Goal: Transaction & Acquisition: Purchase product/service

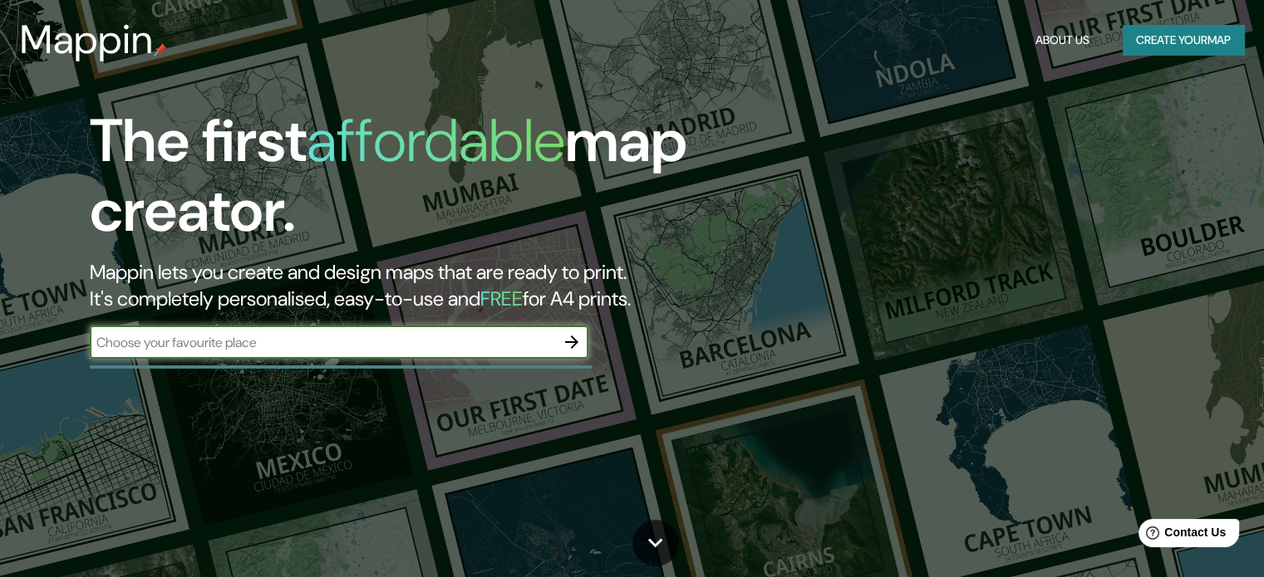
click at [439, 333] on input "text" at bounding box center [322, 342] width 465 height 19
type input "guatemala"
click at [572, 346] on icon "button" at bounding box center [572, 342] width 20 height 20
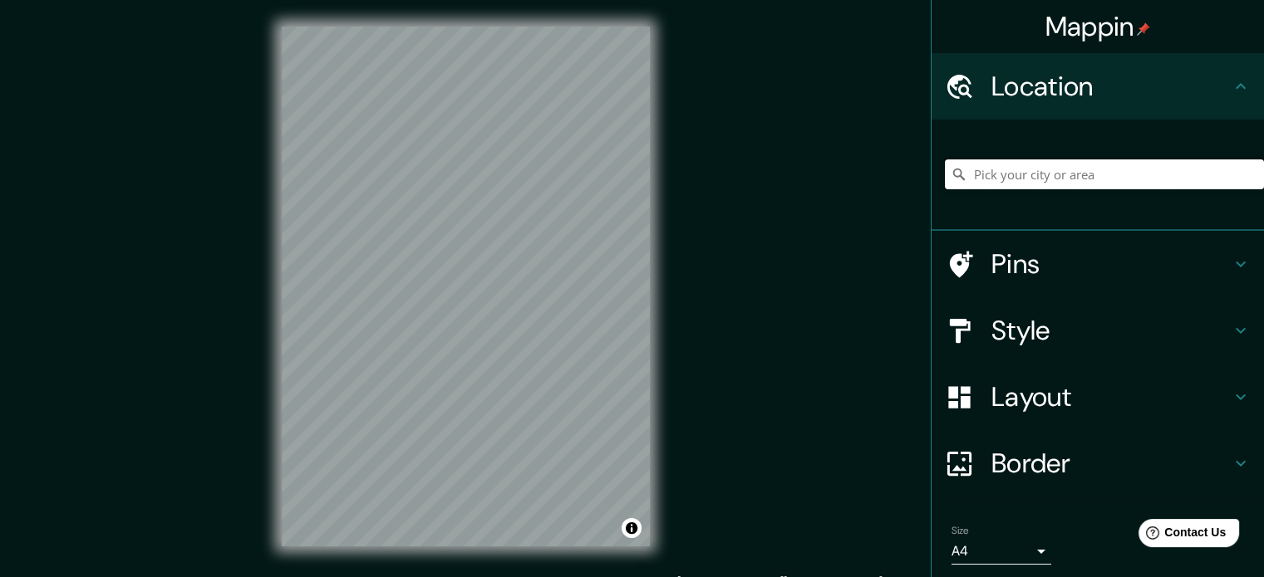
click at [1083, 174] on input "Pick your city or area" at bounding box center [1104, 175] width 319 height 30
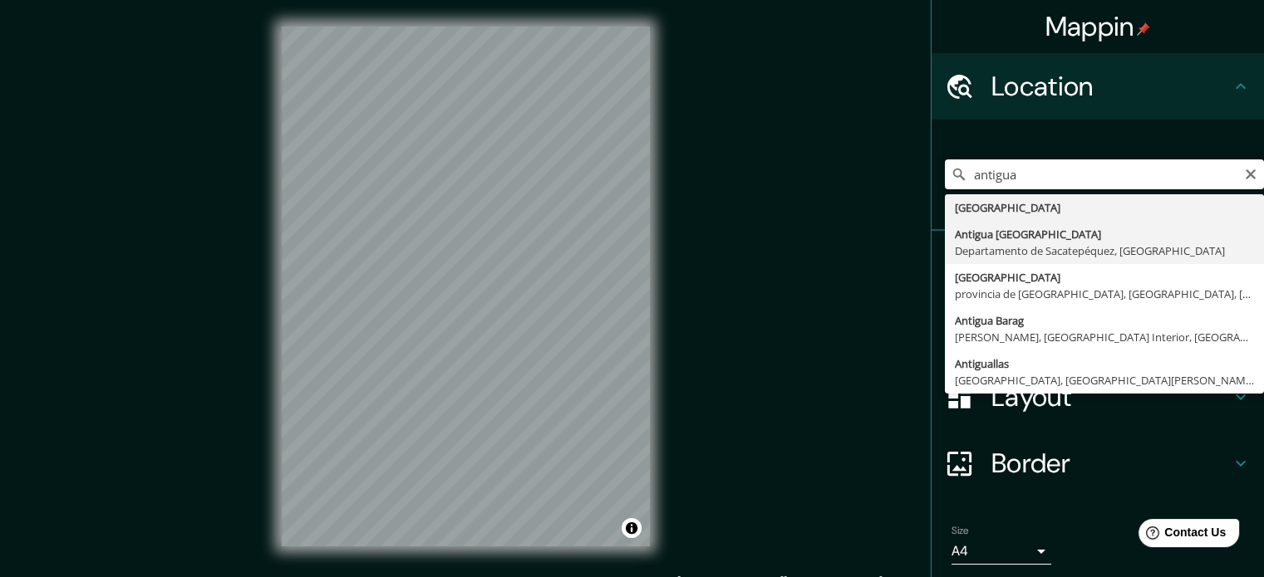
type input "Antigua Guatemala, Departamento de Sacatepéquez, Guatemala"
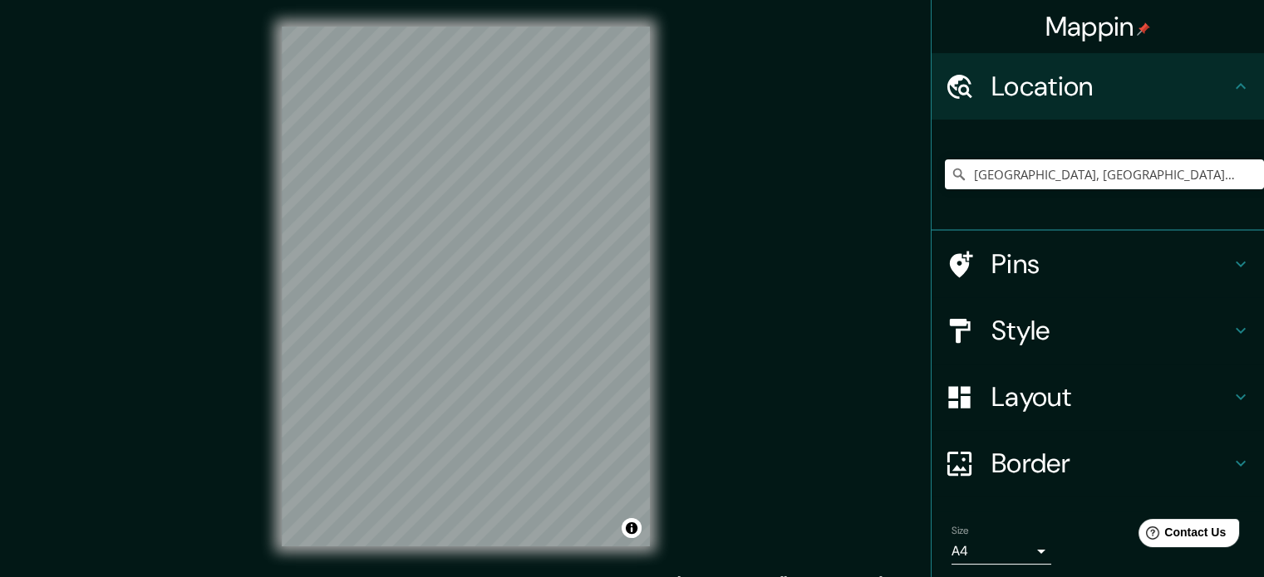
scroll to position [56, 0]
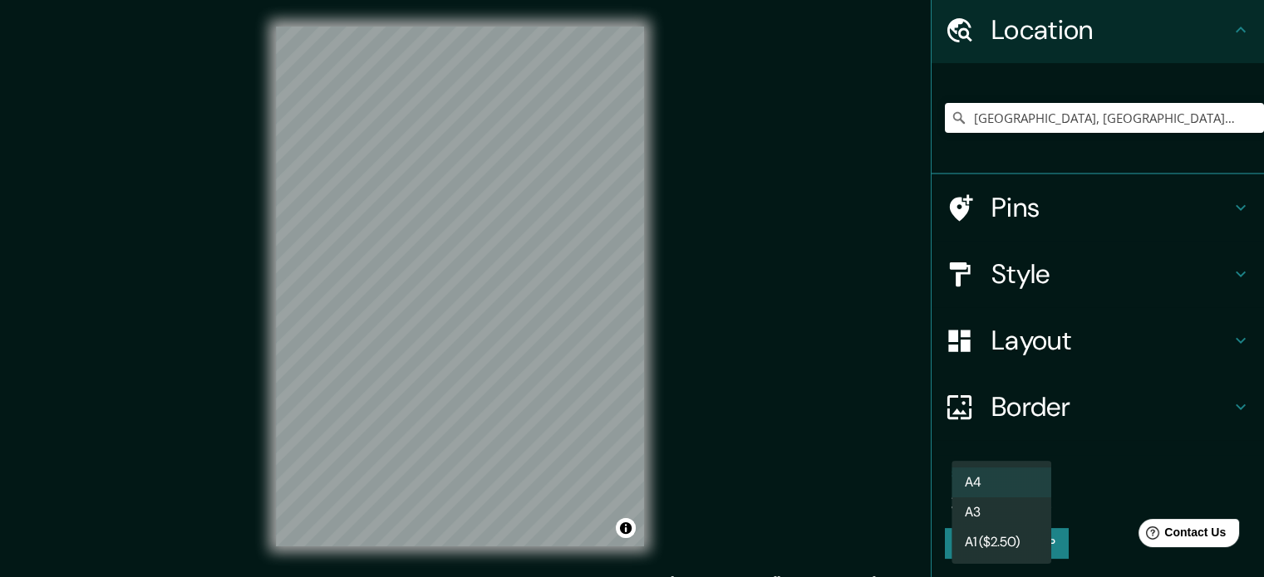
click at [1019, 498] on body "Mappin Location Antigua Guatemala, Departamento de Sacatepéquez, Guatemala Pins…" at bounding box center [632, 288] width 1264 height 577
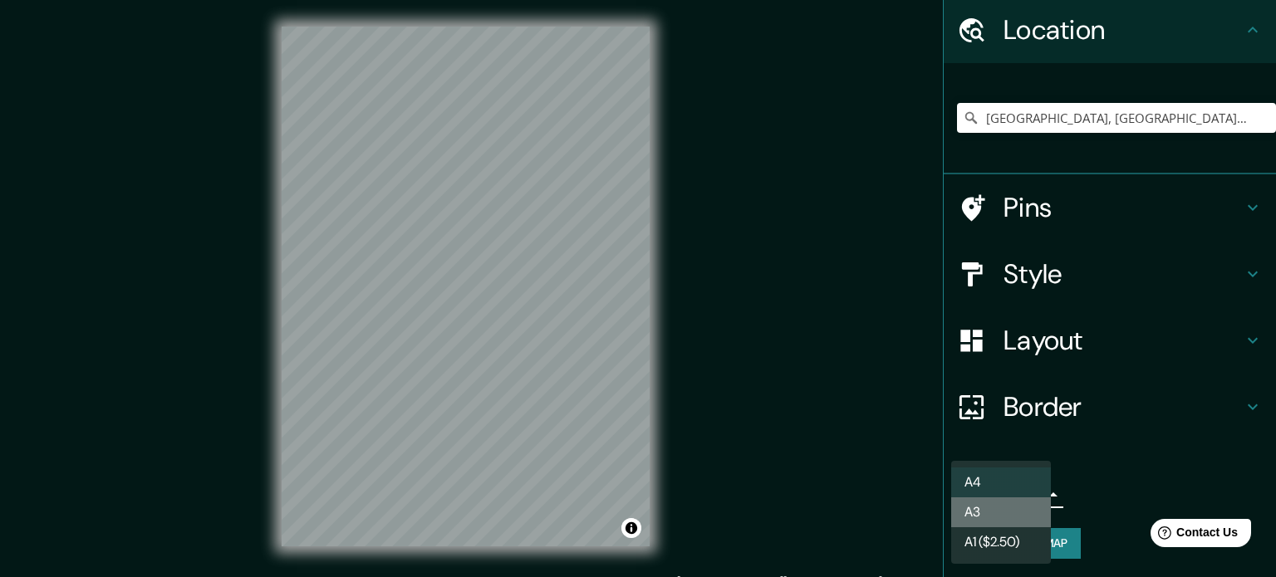
click at [994, 521] on li "A3" at bounding box center [1001, 513] width 100 height 30
type input "a4"
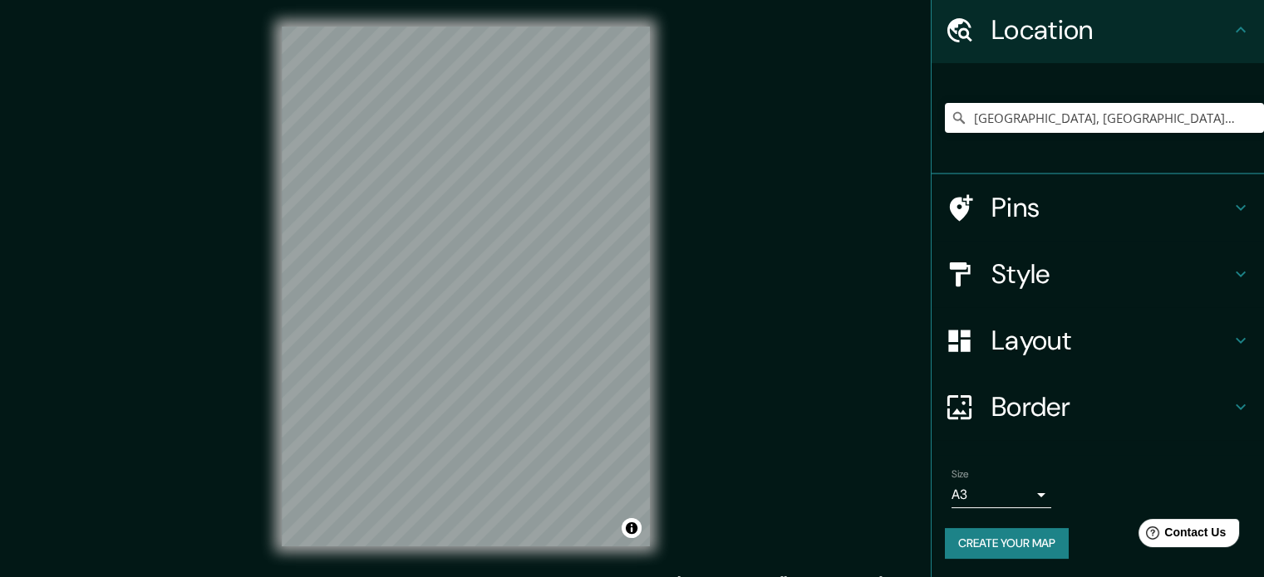
scroll to position [22, 0]
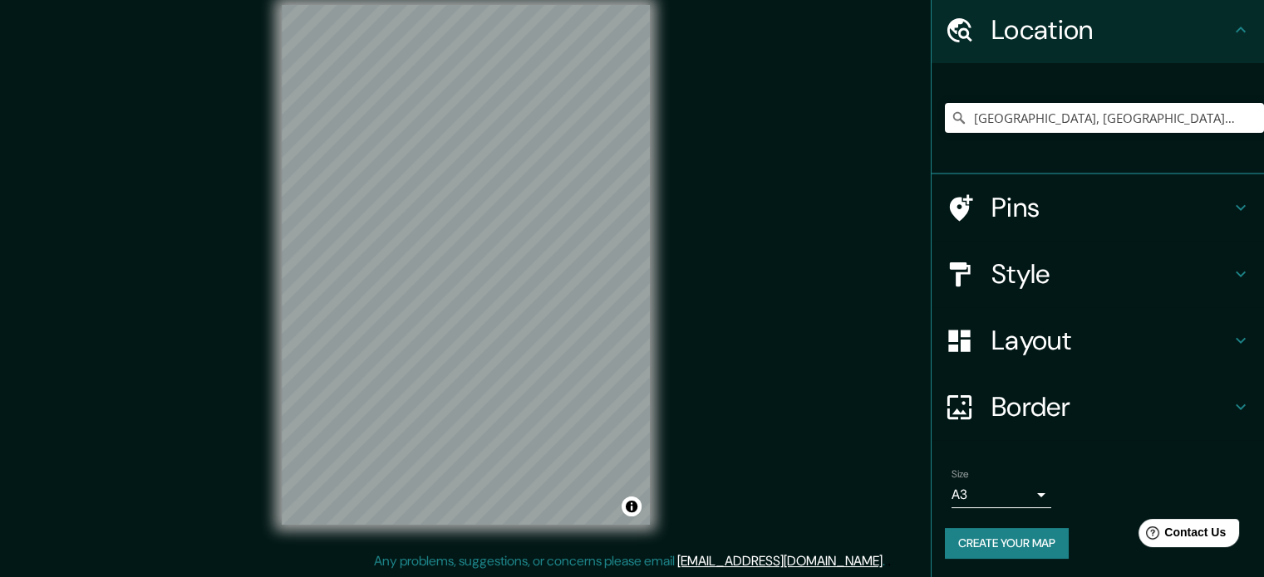
click at [1203, 260] on h4 "Style" at bounding box center [1110, 274] width 239 height 33
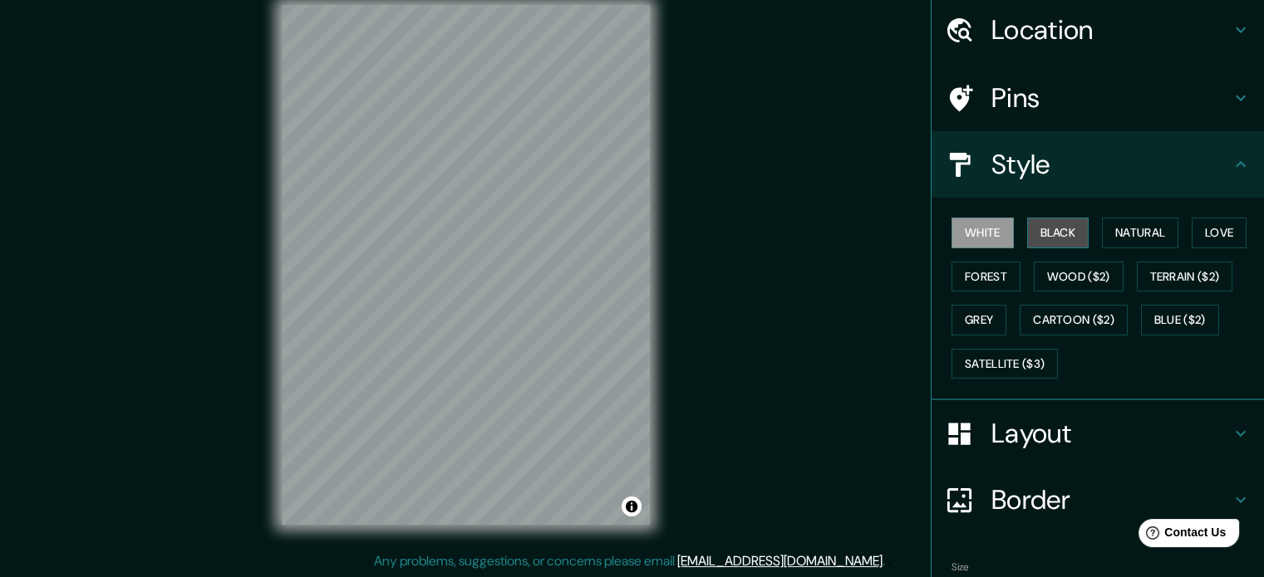
click at [1060, 230] on button "Black" at bounding box center [1058, 233] width 62 height 31
click at [983, 231] on button "White" at bounding box center [982, 233] width 62 height 31
click at [1060, 447] on h4 "Layout" at bounding box center [1110, 433] width 239 height 33
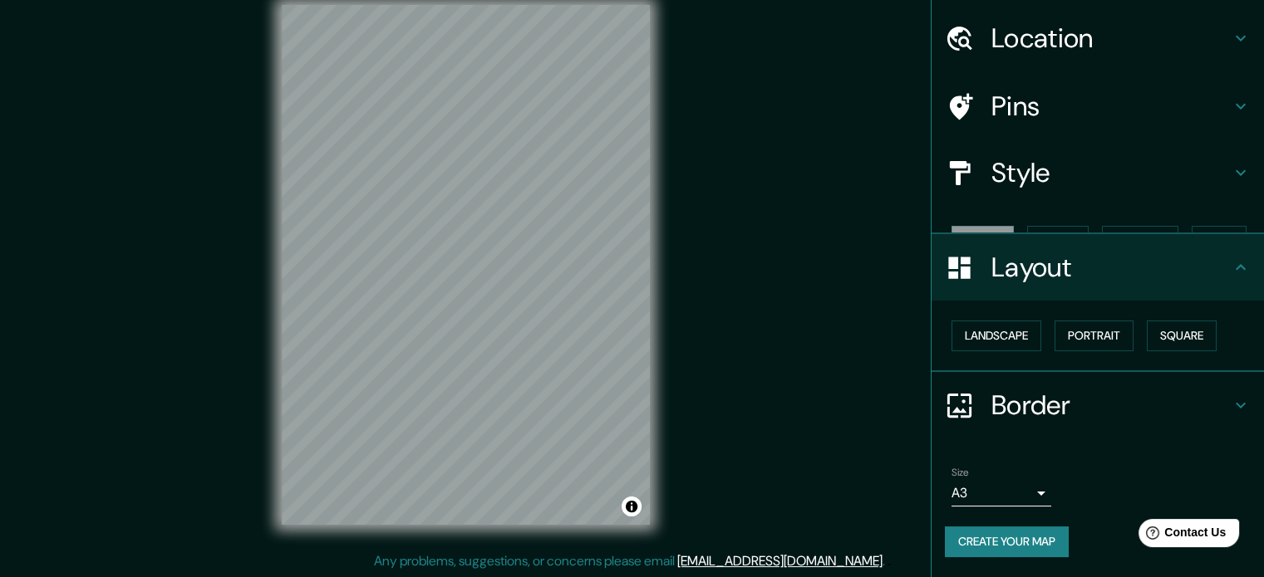
scroll to position [18, 0]
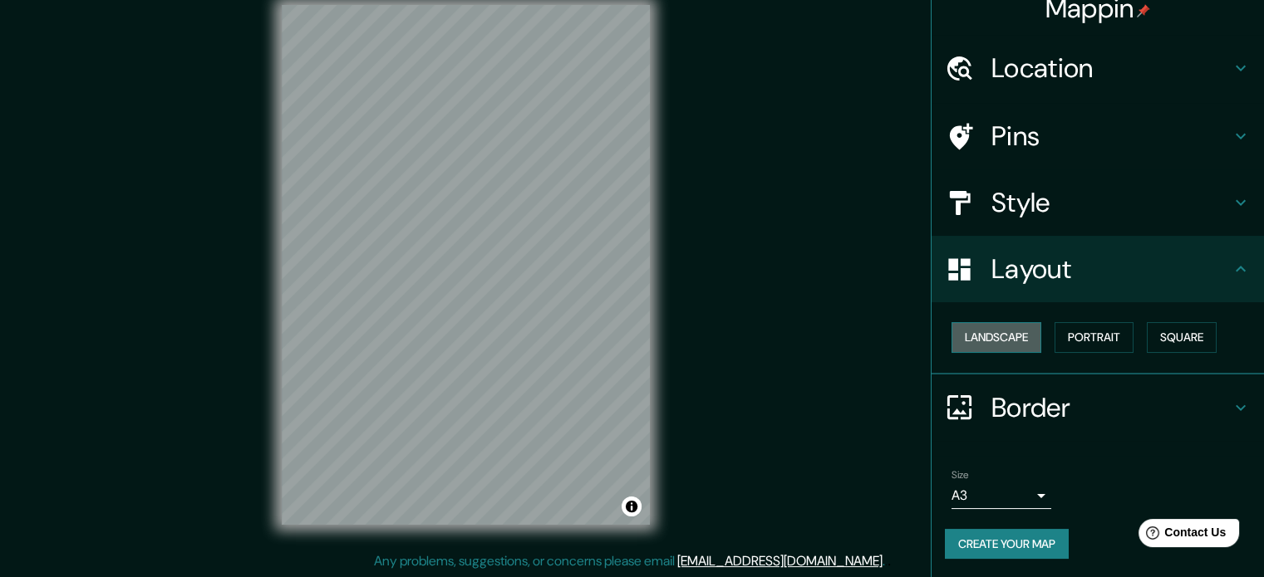
click at [1014, 342] on button "Landscape" at bounding box center [996, 337] width 90 height 31
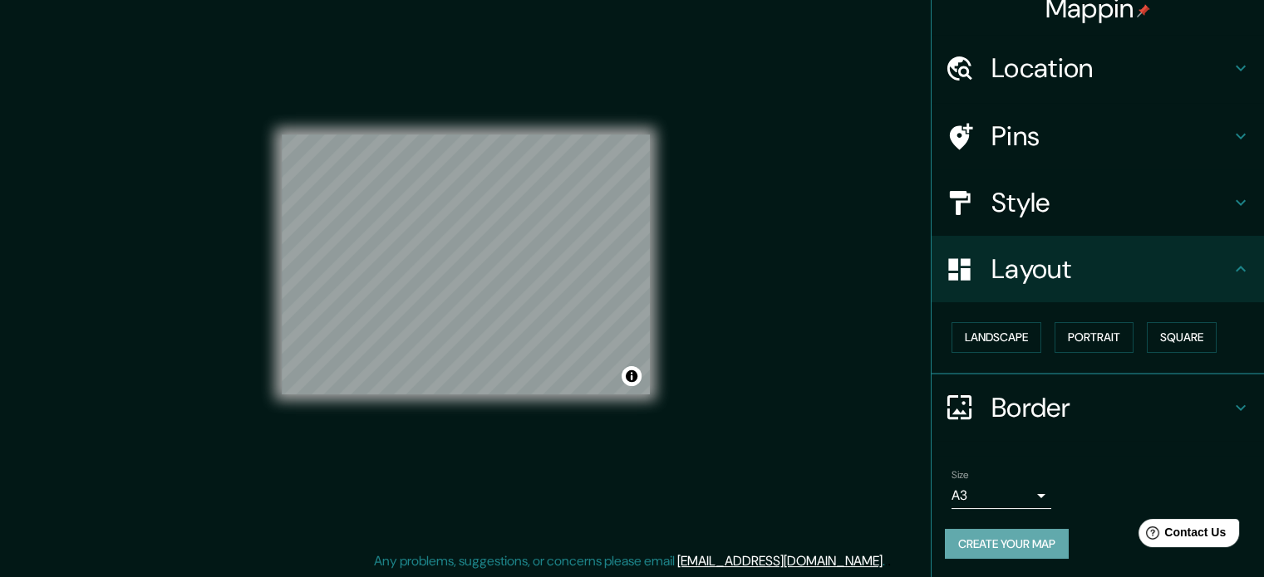
click at [1019, 541] on button "Create your map" at bounding box center [1007, 544] width 124 height 31
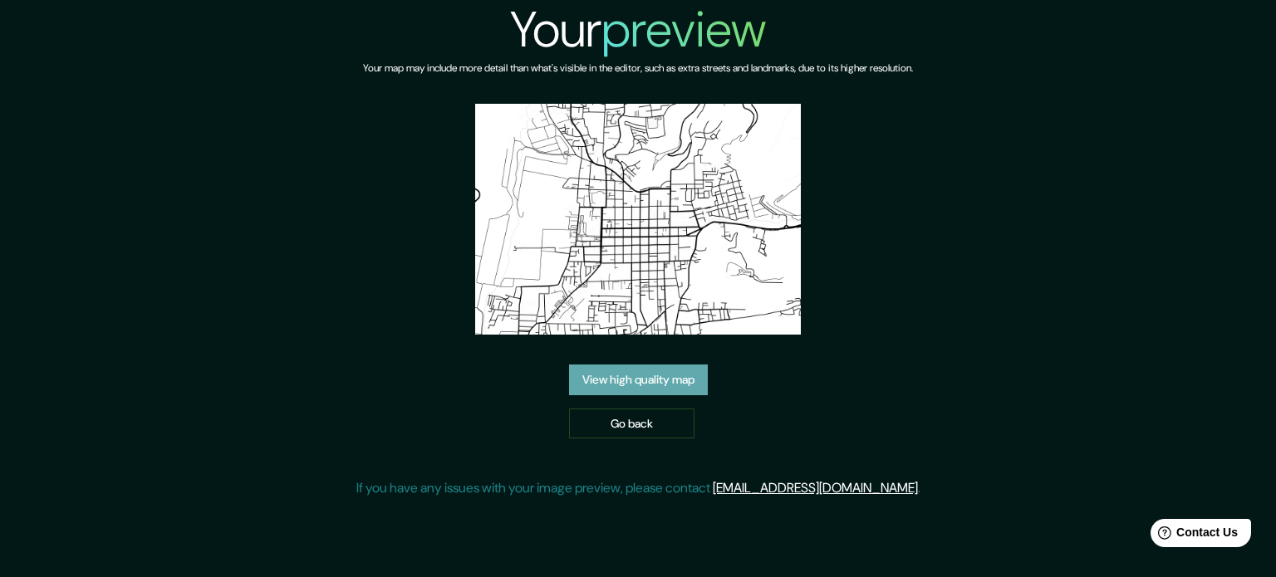
click at [659, 381] on link "View high quality map" at bounding box center [638, 380] width 139 height 31
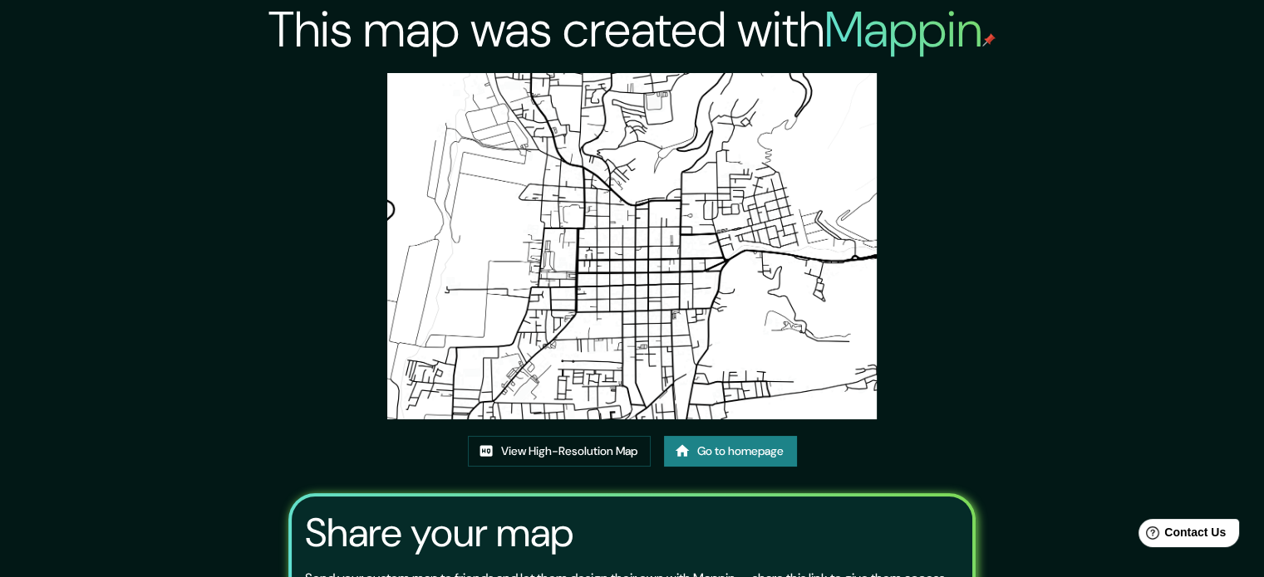
click at [758, 454] on link "Go to homepage" at bounding box center [730, 451] width 133 height 31
